Goal: Task Accomplishment & Management: Manage account settings

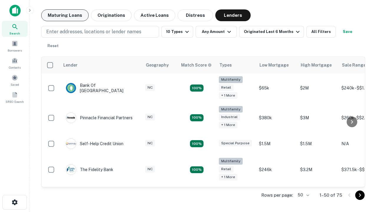
click at [65, 15] on button "Maturing Loans" at bounding box center [64, 15] width 47 height 12
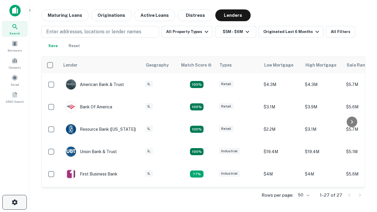
click at [14, 202] on icon "button" at bounding box center [14, 202] width 7 height 7
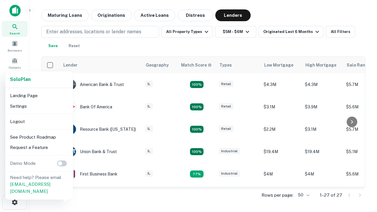
click at [39, 121] on li "Logout" at bounding box center [39, 121] width 63 height 11
